Goal: Transaction & Acquisition: Book appointment/travel/reservation

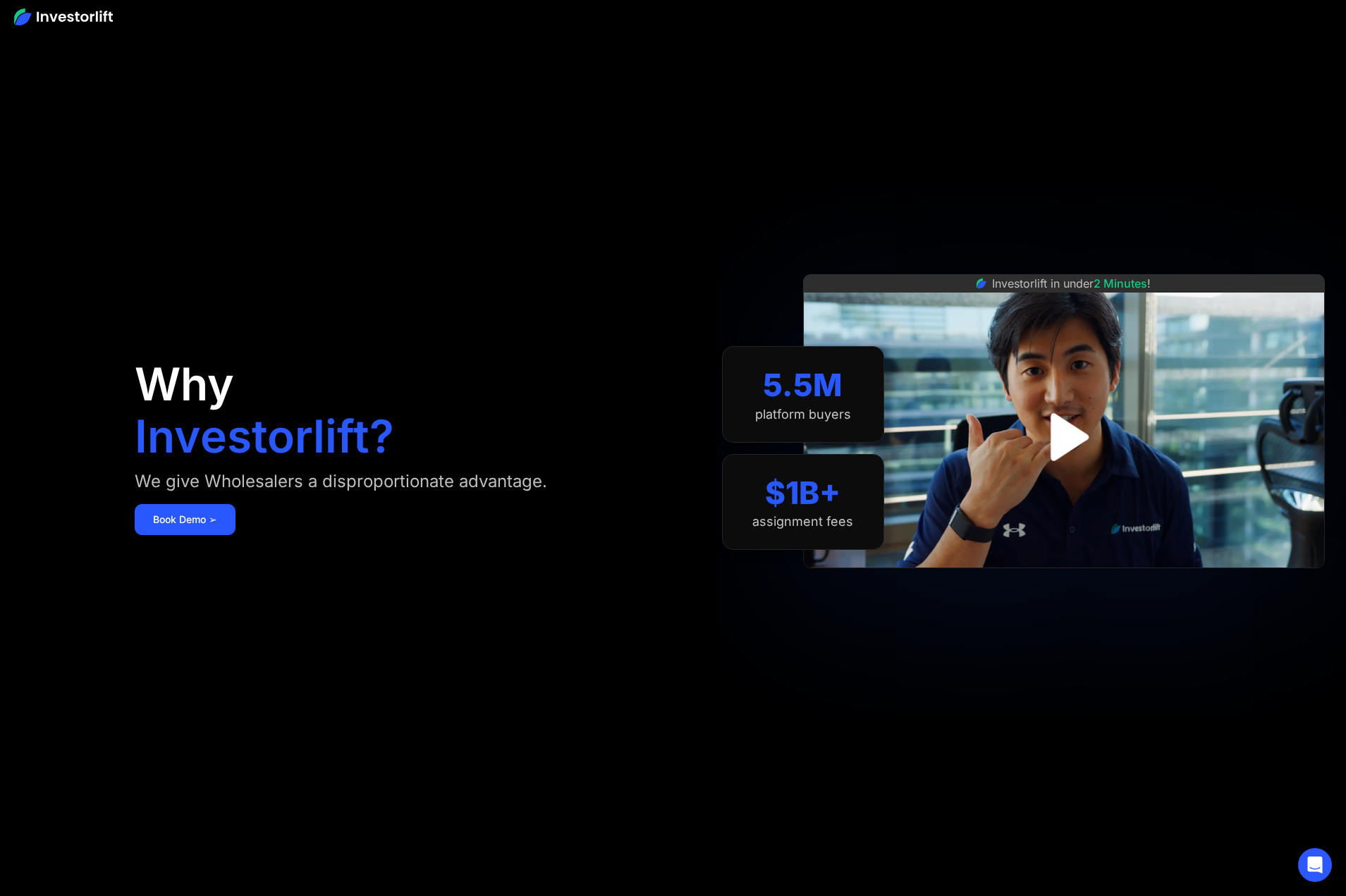
click at [1091, 424] on img "open lightbox" at bounding box center [1064, 437] width 87 height 87
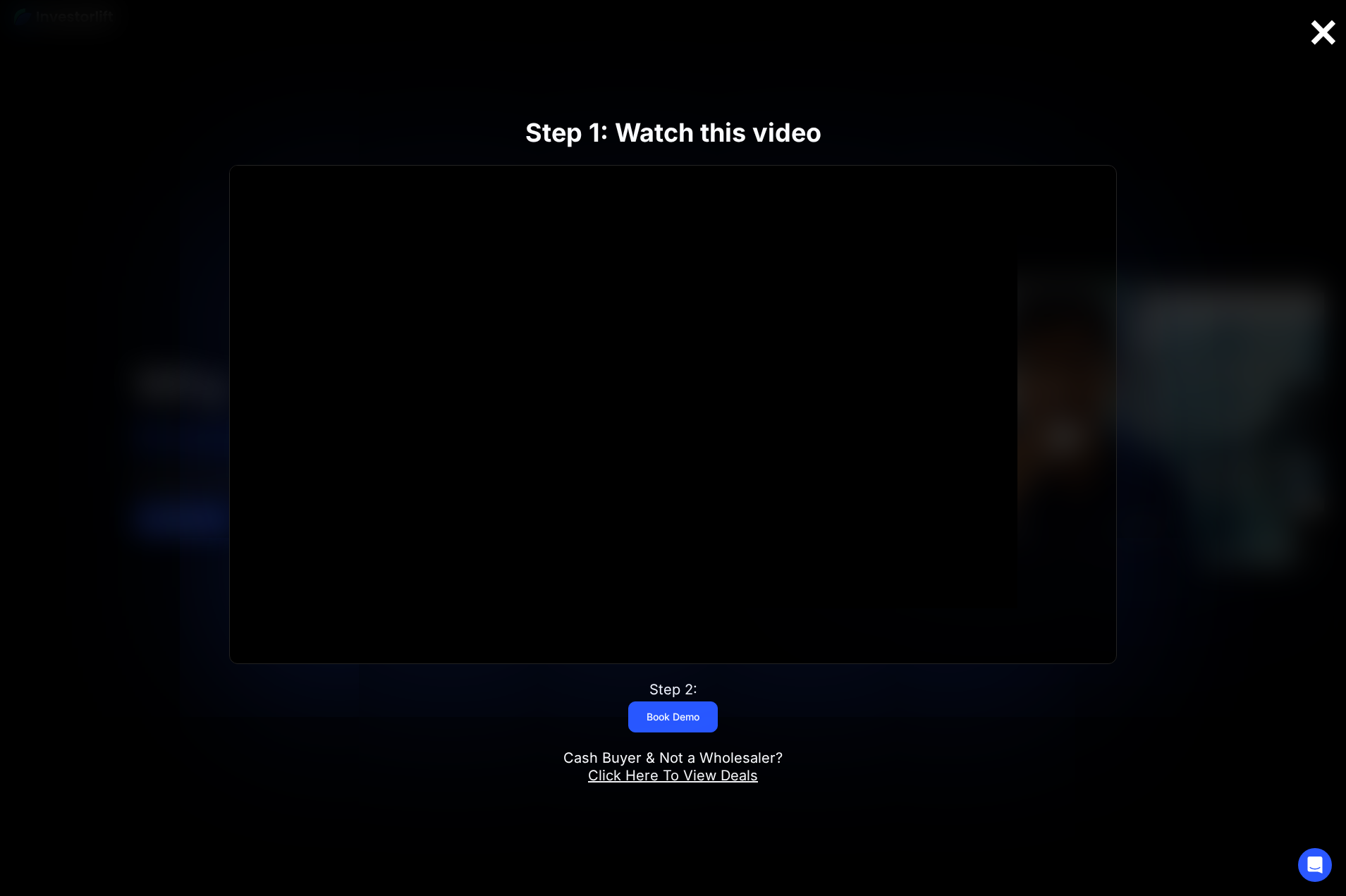
click at [1323, 29] on div at bounding box center [1324, 32] width 45 height 29
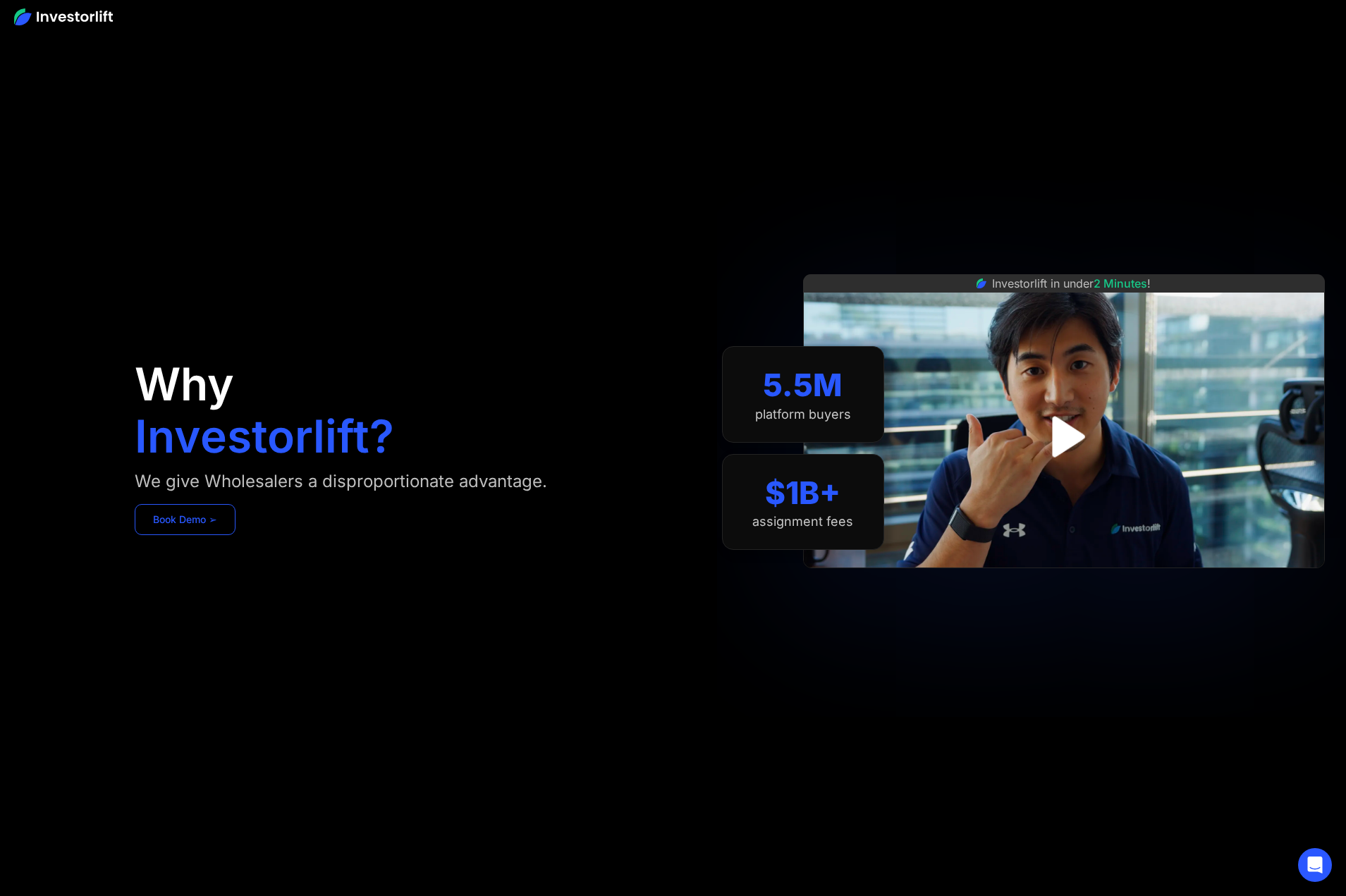
click at [235, 535] on link "Book Demo ➢" at bounding box center [185, 519] width 100 height 31
